Goal: Task Accomplishment & Management: Manage account settings

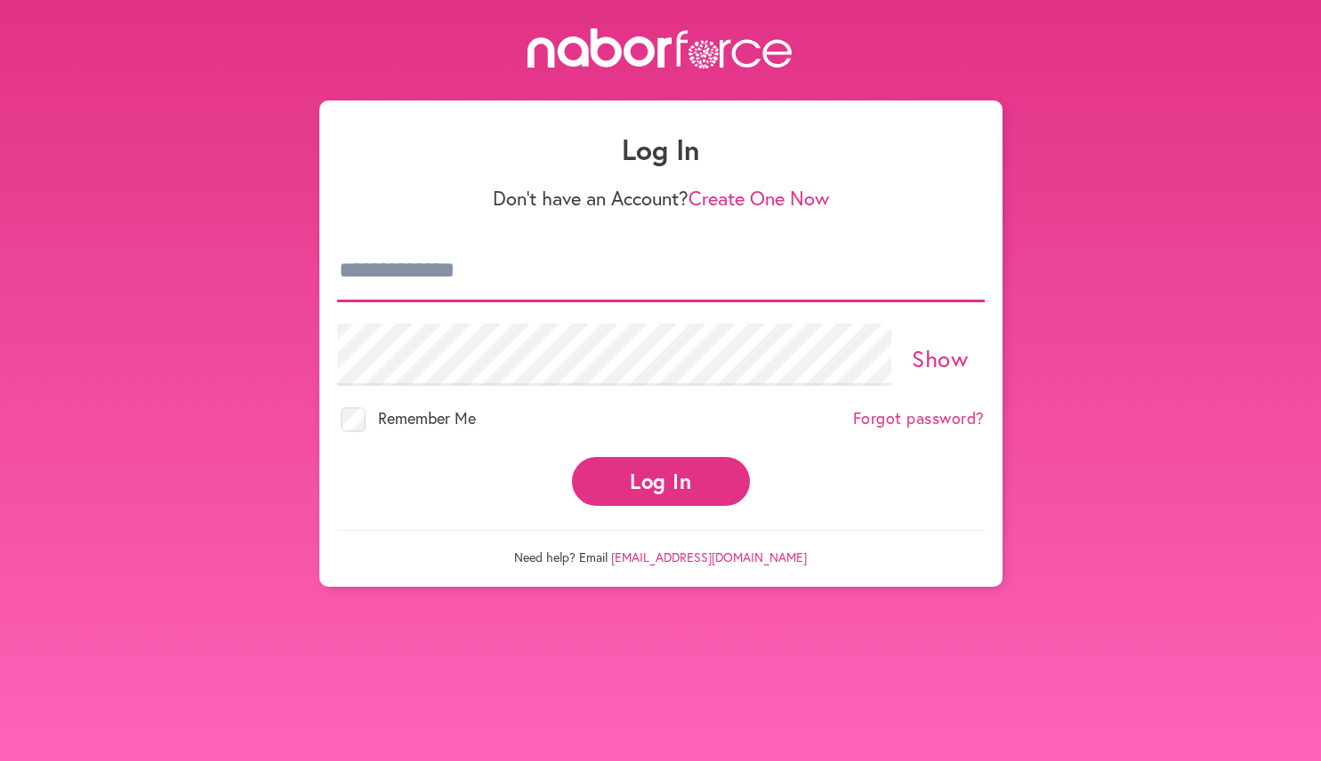
type input "**********"
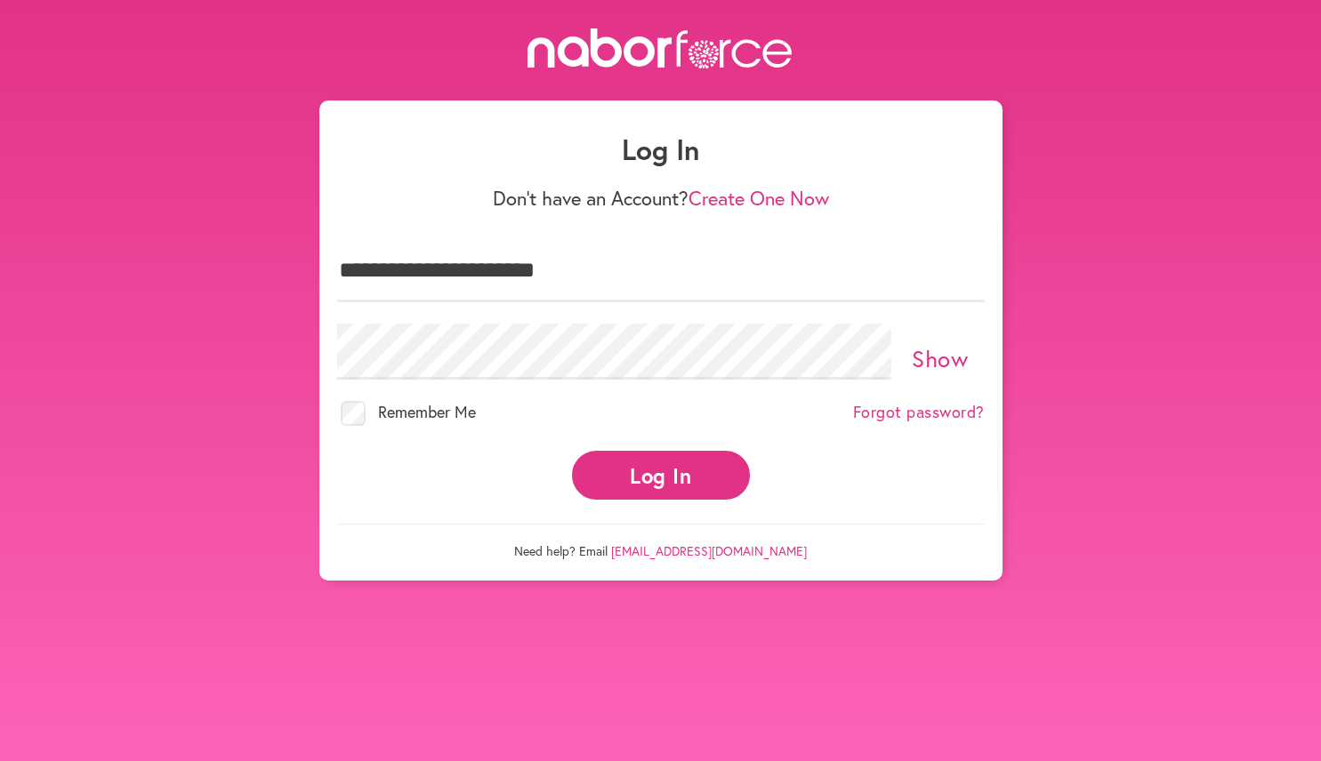
click at [641, 465] on button "Log In" at bounding box center [661, 475] width 178 height 49
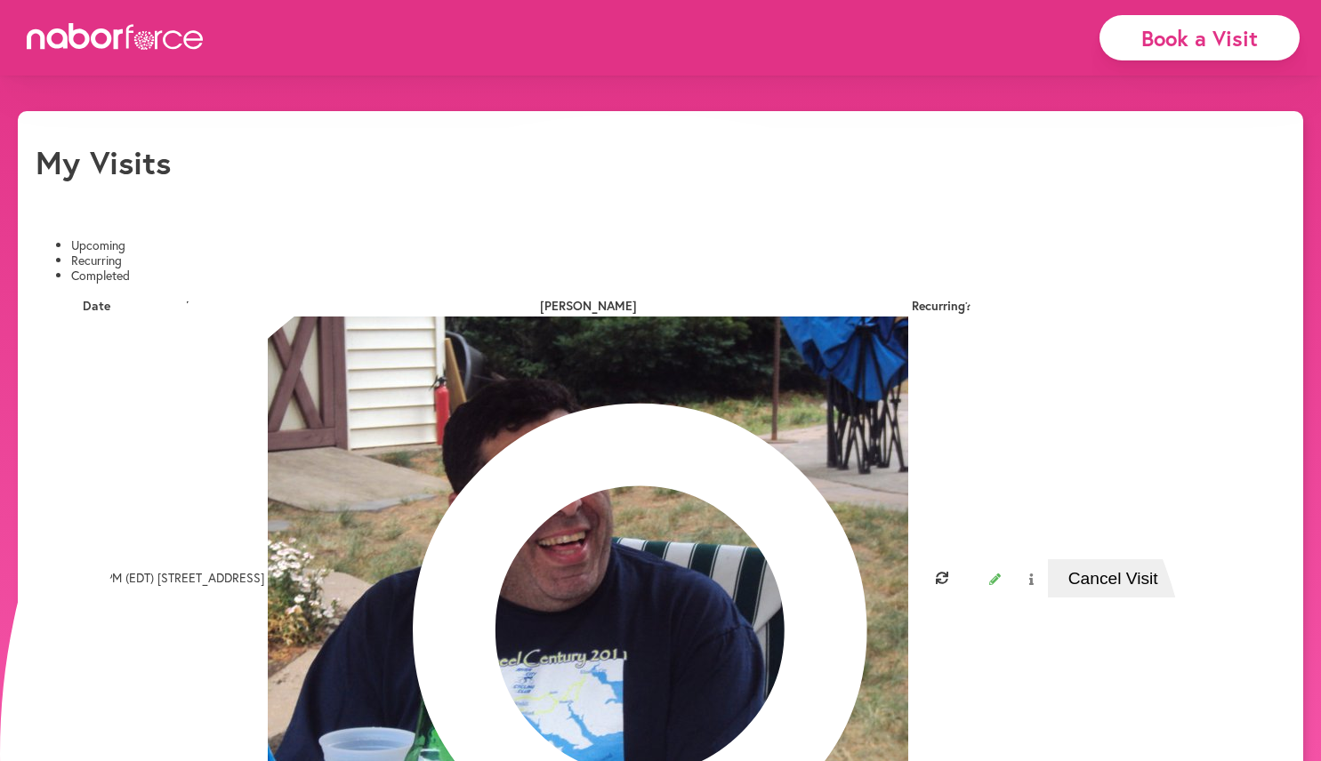
click at [1135, 559] on button "Cancel Visit" at bounding box center [1113, 578] width 130 height 38
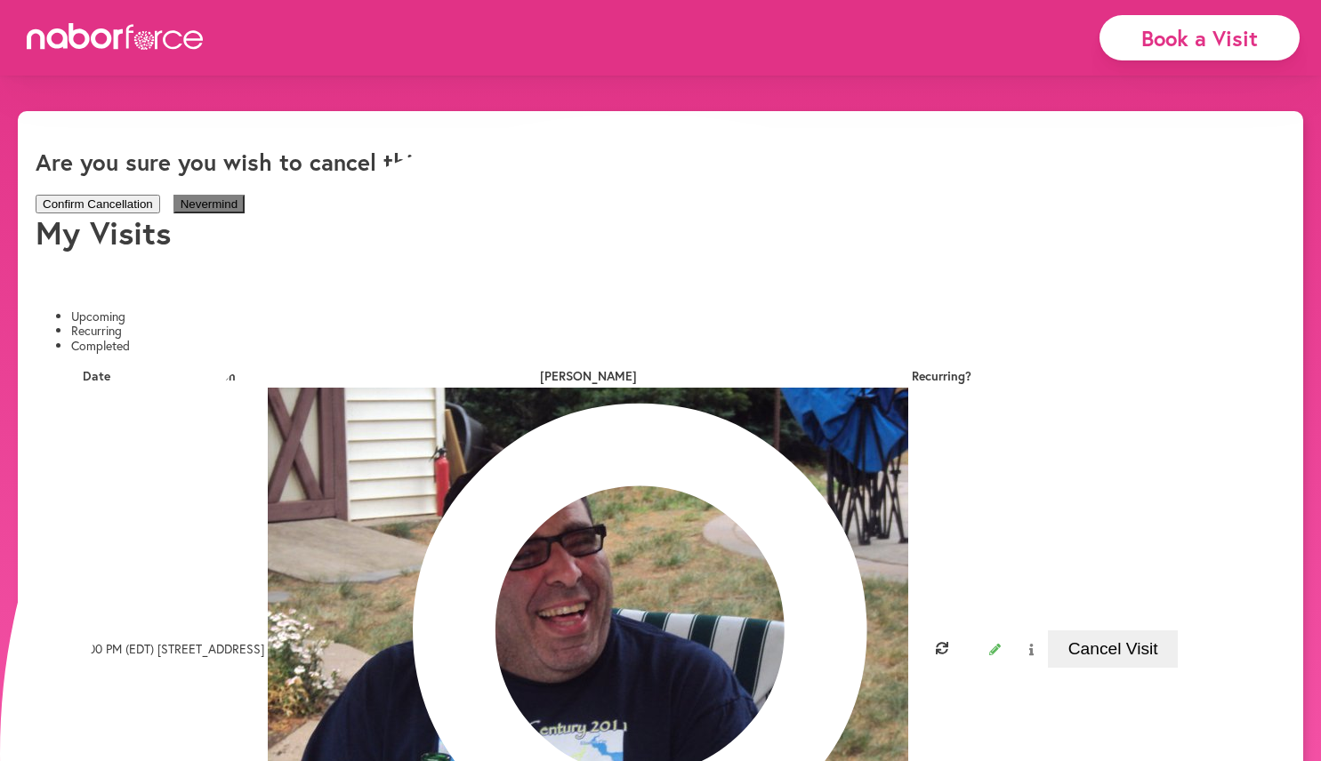
click at [160, 213] on button "Confirm Cancellation" at bounding box center [98, 204] width 125 height 19
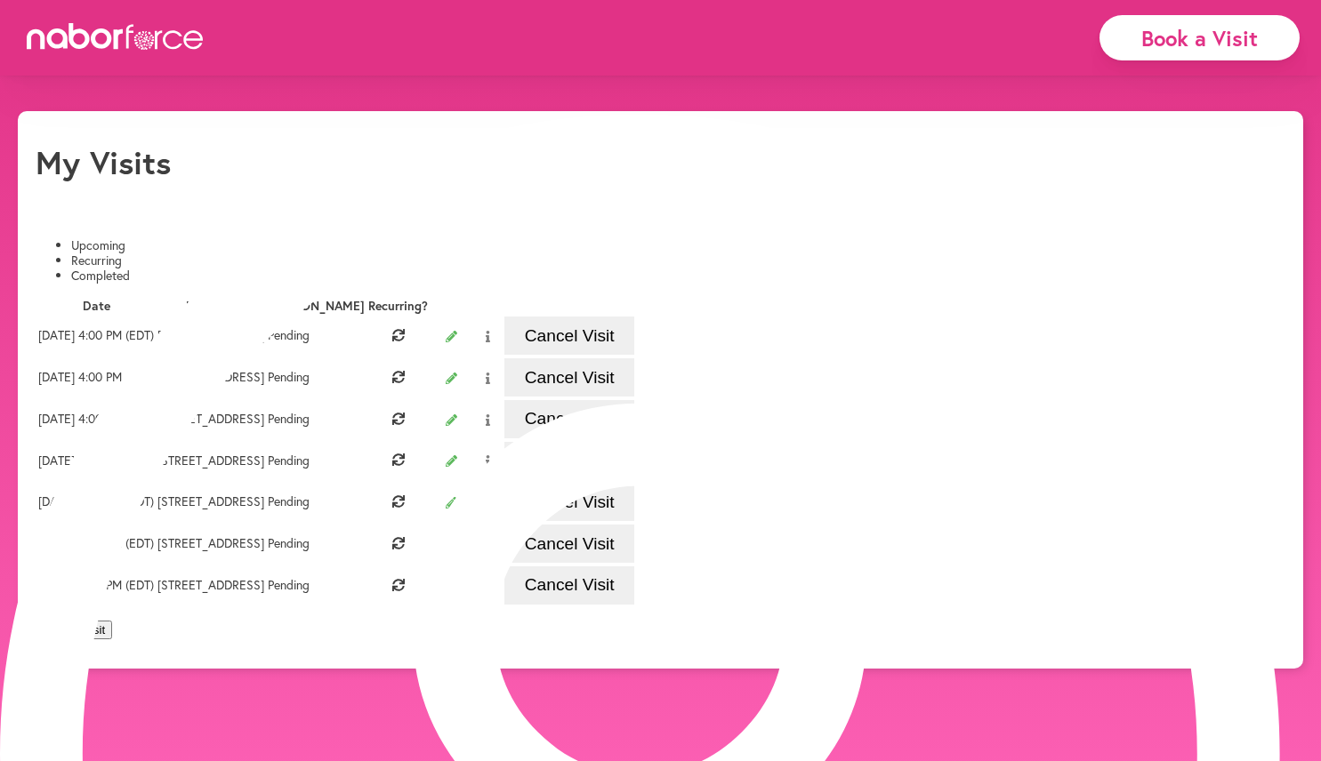
click at [376, 269] on li "Completed" at bounding box center [678, 276] width 1214 height 15
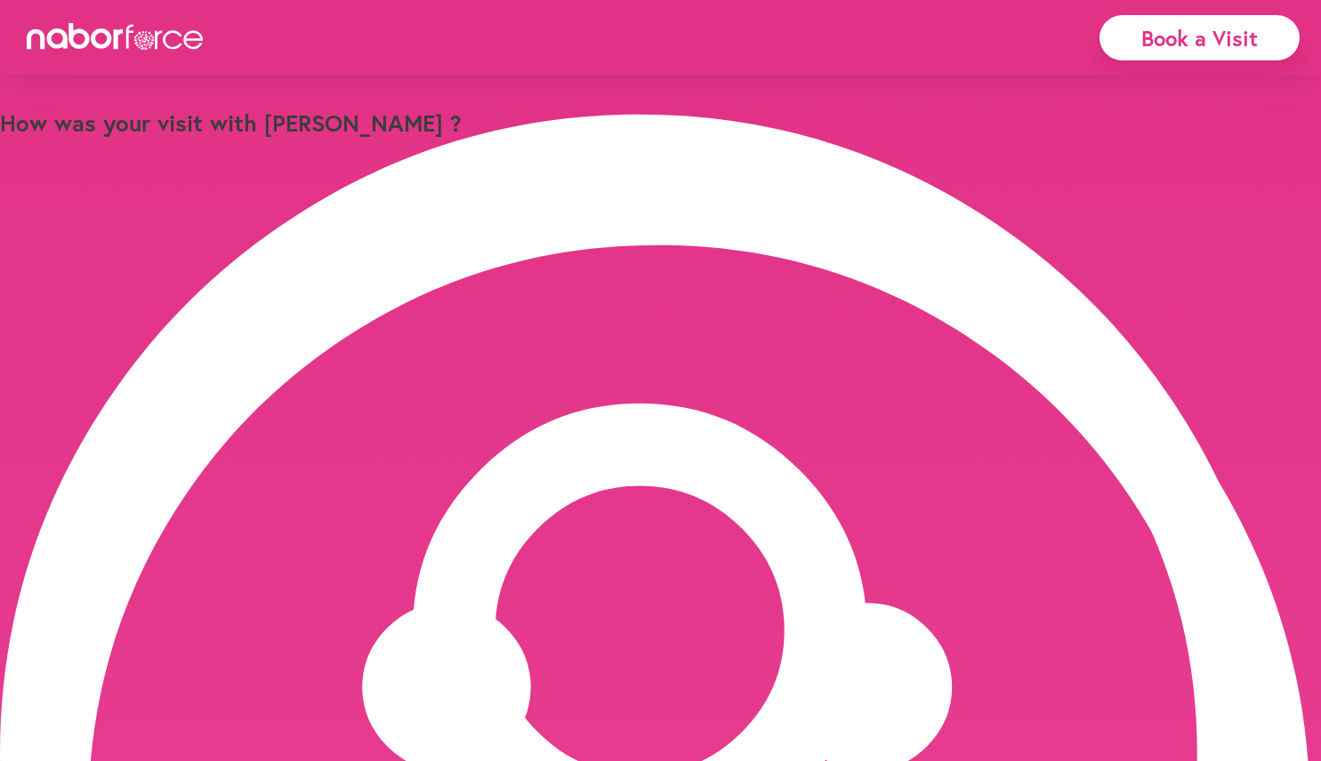
drag, startPoint x: 375, startPoint y: 530, endPoint x: 335, endPoint y: 511, distance: 44.2
type input "*"
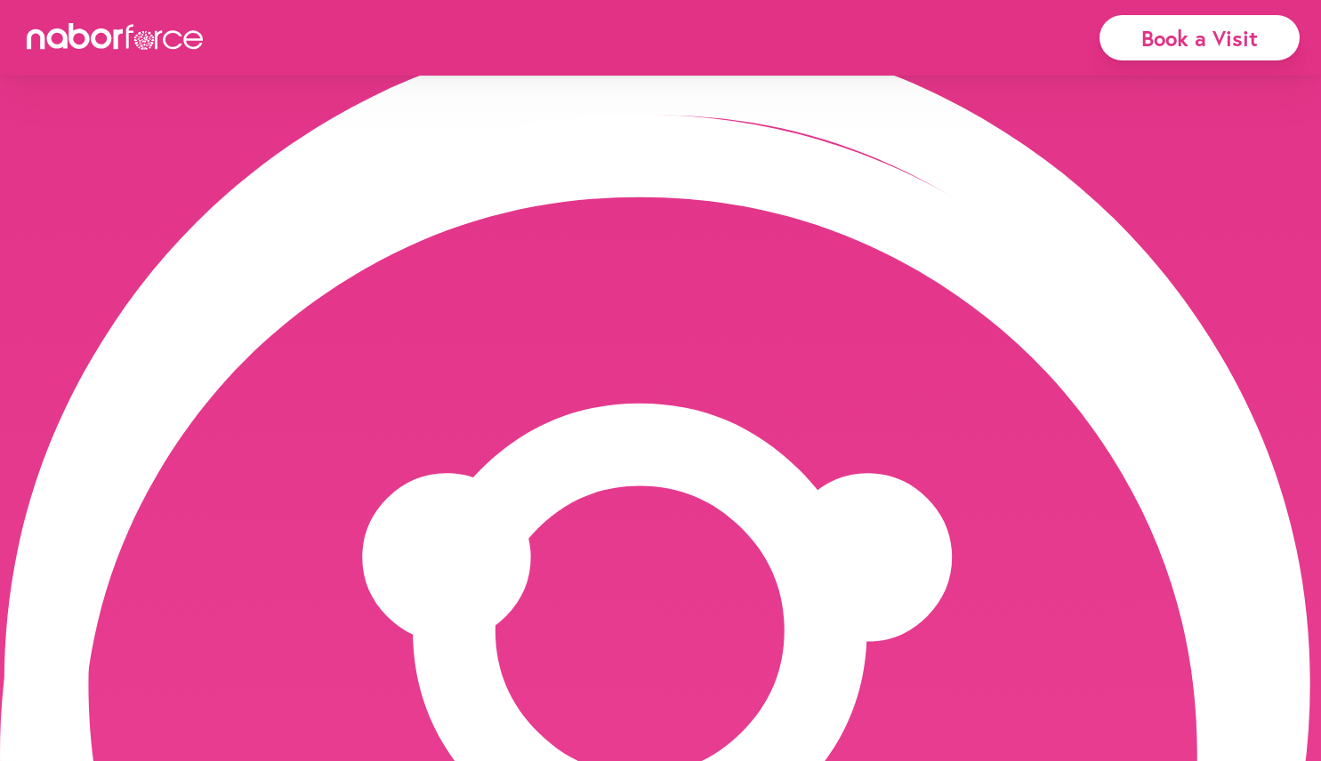
scroll to position [129, 0]
type input "**********"
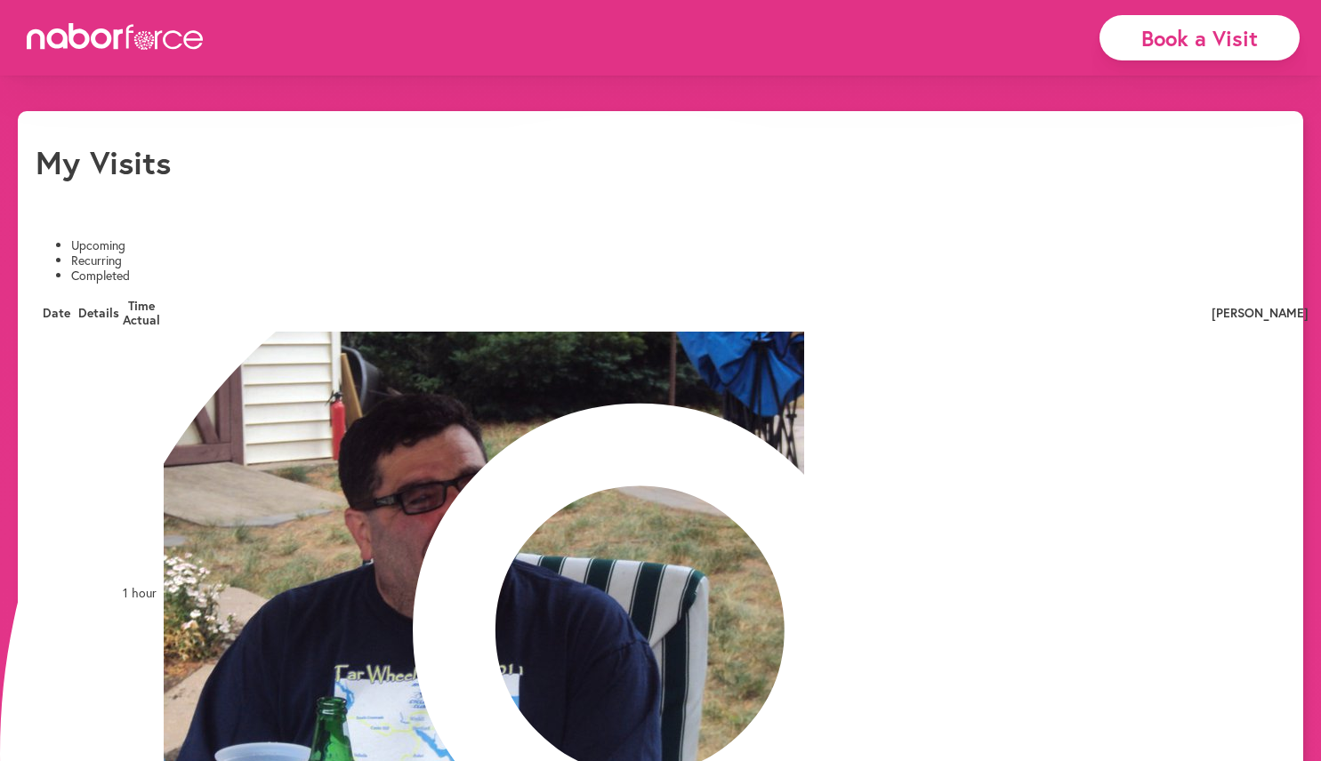
click at [131, 238] on li "Upcoming" at bounding box center [678, 245] width 1214 height 15
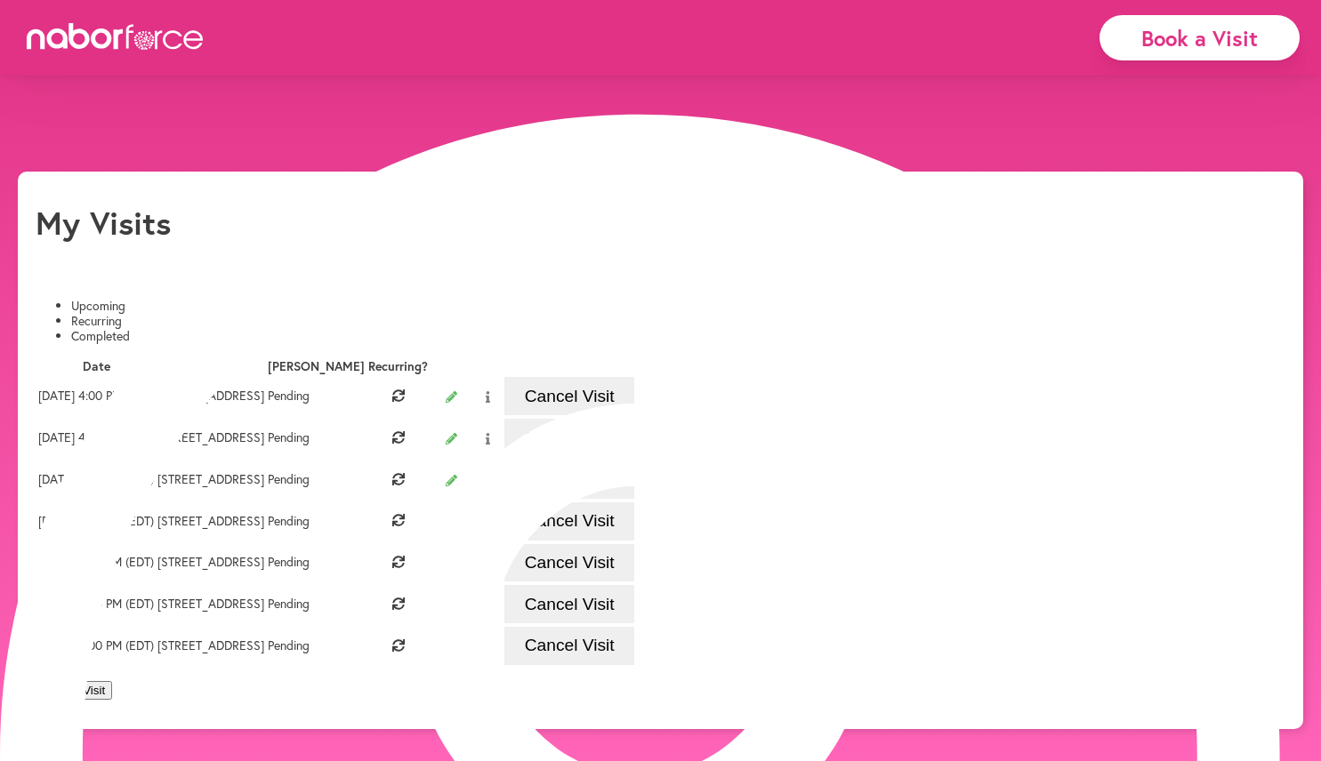
click at [609, 60] on button "Yes" at bounding box center [626, 51] width 34 height 19
